Goal: Task Accomplishment & Management: Use online tool/utility

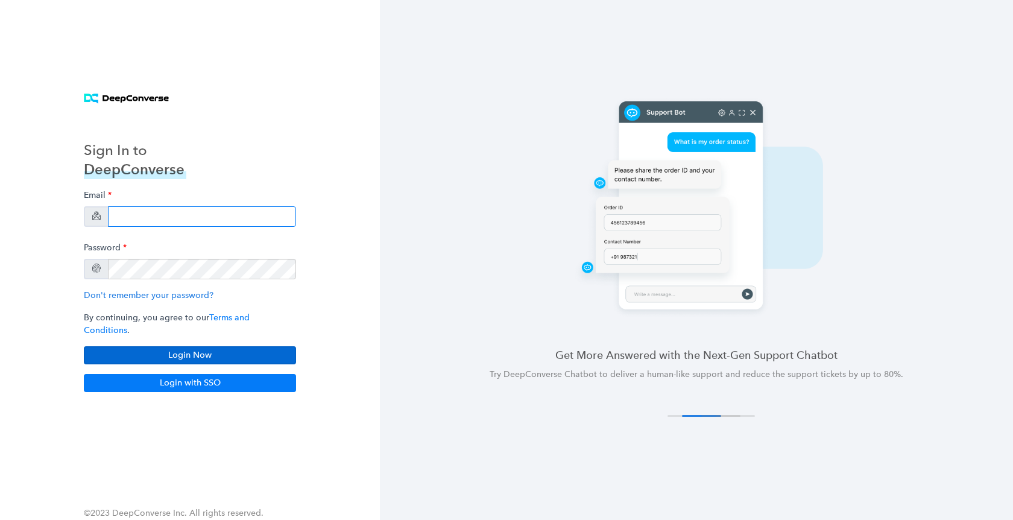
type input "[PERSON_NAME][EMAIL_ADDRESS][DOMAIN_NAME]"
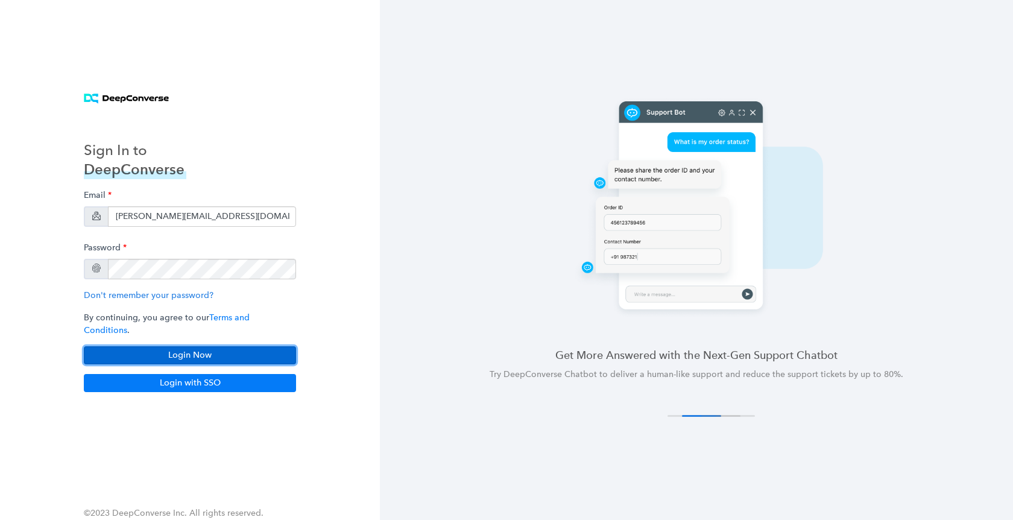
click at [198, 348] on button "Login Now" at bounding box center [190, 355] width 212 height 18
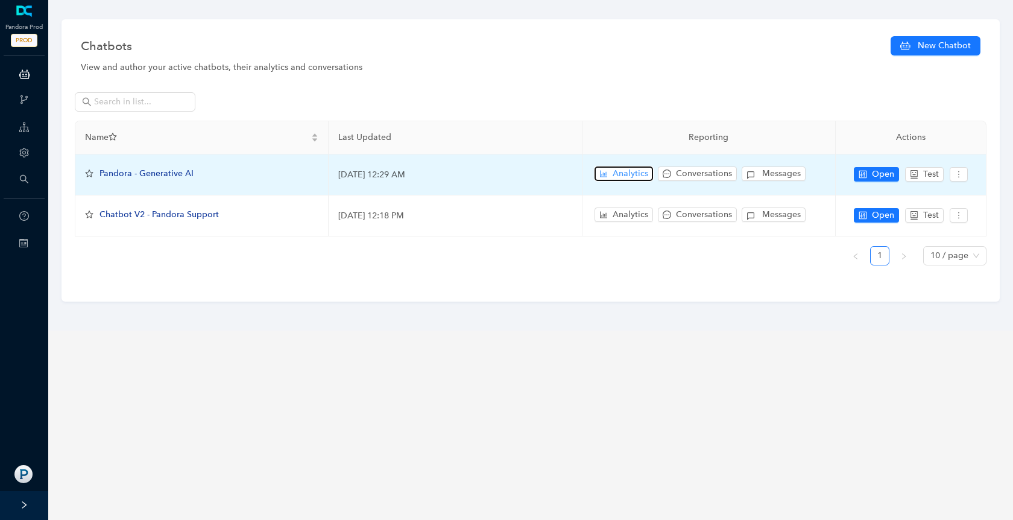
click at [619, 171] on span "Analytics" at bounding box center [631, 173] width 36 height 13
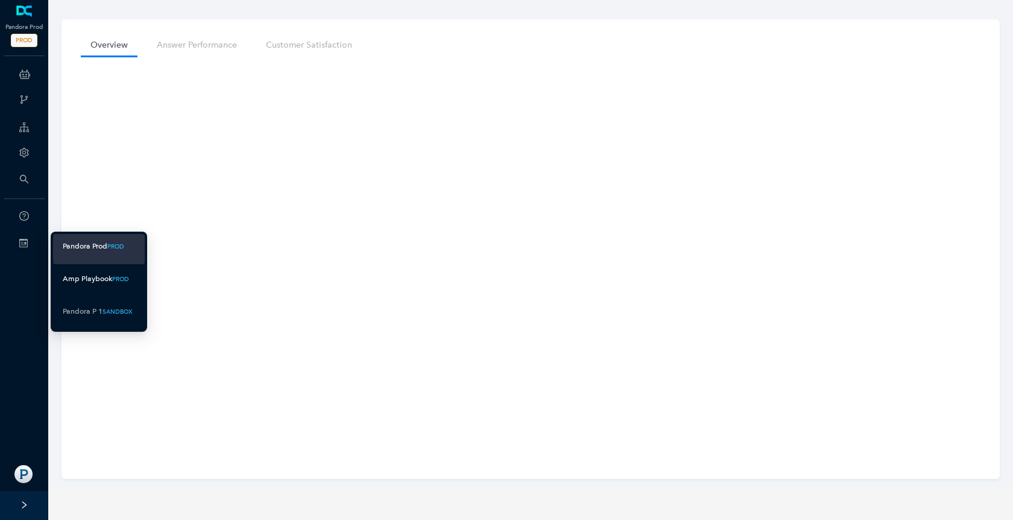
click at [84, 273] on div "Amp Playbook" at bounding box center [87, 278] width 49 height 15
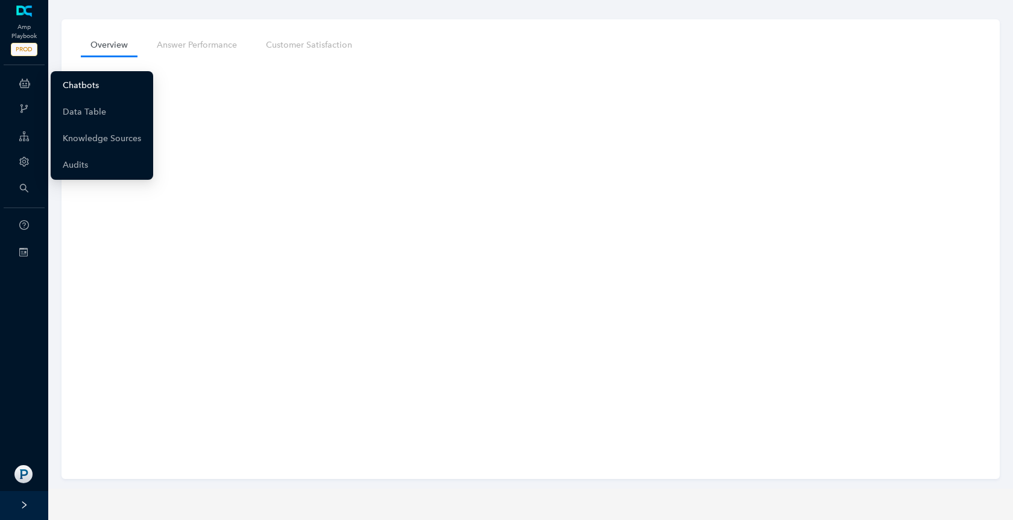
click at [69, 83] on link "Chatbots" at bounding box center [81, 86] width 36 height 24
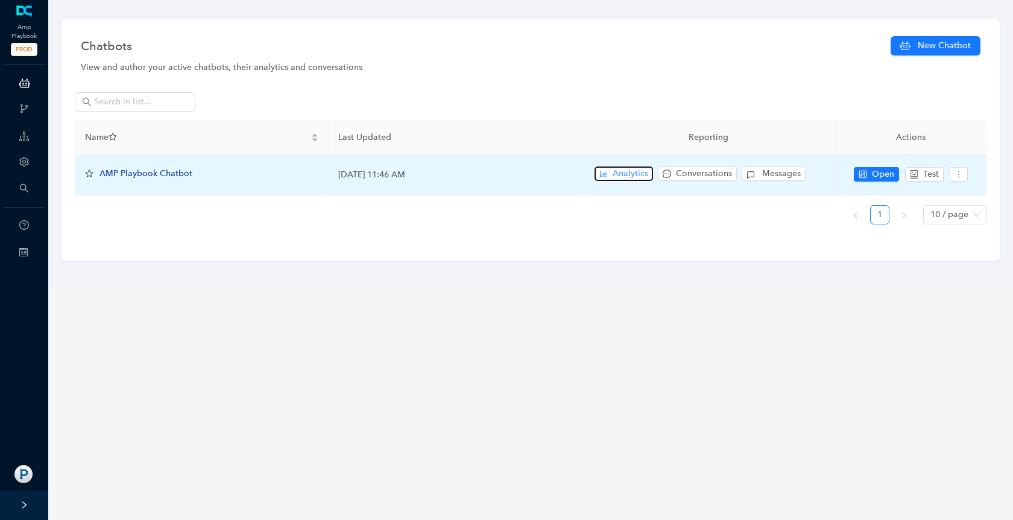
click at [627, 174] on span "Analytics" at bounding box center [631, 173] width 36 height 13
